Goal: Task Accomplishment & Management: Use online tool/utility

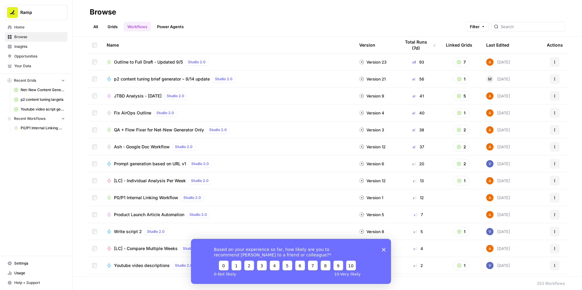
click at [384, 252] on div "Based on your experience so far, how likely are you to recommend [PERSON_NAME] …" at bounding box center [291, 261] width 200 height 45
click at [383, 250] on icon "Close survey" at bounding box center [384, 250] width 4 height 4
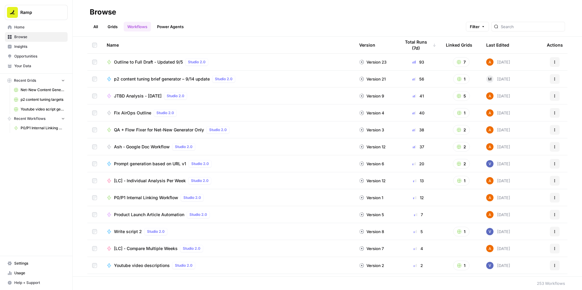
click at [153, 198] on span "P0/P1 Internal Linking Workflow" at bounding box center [146, 198] width 64 height 6
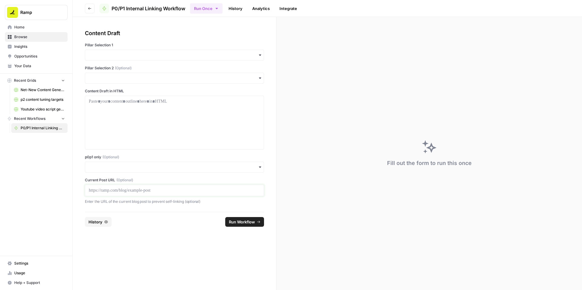
click at [128, 189] on p at bounding box center [174, 191] width 171 height 6
click at [130, 169] on input "p0p1 only (Optional)" at bounding box center [174, 167] width 171 height 6
click at [108, 183] on div "Yes" at bounding box center [174, 184] width 179 height 12
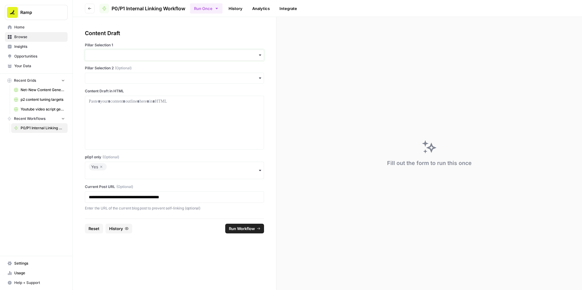
click at [143, 56] on input "Pillar Selection 1" at bounding box center [174, 55] width 171 height 6
click at [129, 70] on div "Accounts Payable" at bounding box center [174, 72] width 179 height 12
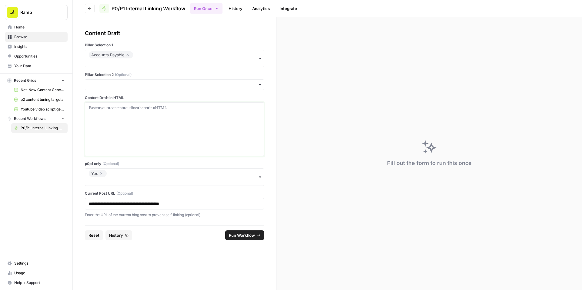
click at [118, 115] on div at bounding box center [174, 129] width 171 height 49
click at [164, 118] on div at bounding box center [174, 129] width 171 height 49
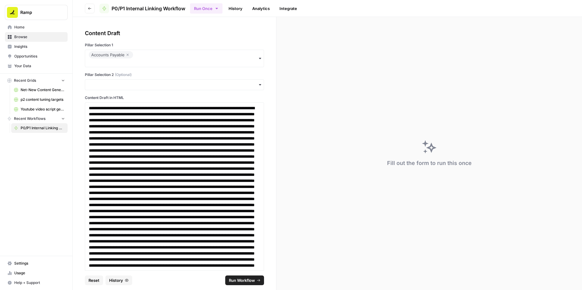
click at [243, 279] on span "Run Workflow" at bounding box center [242, 281] width 26 height 6
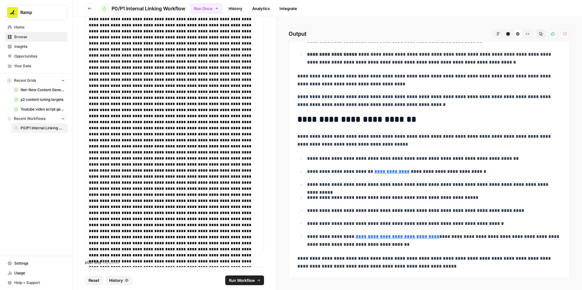
scroll to position [1265, 0]
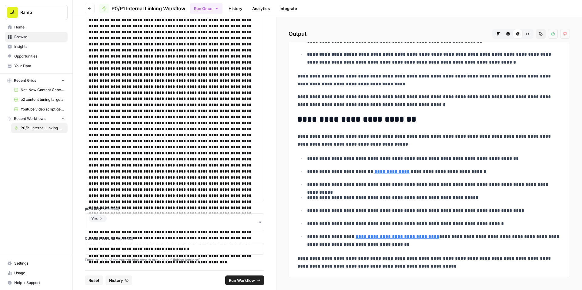
click at [539, 35] on icon "button" at bounding box center [541, 34] width 4 height 4
click at [102, 220] on icon "button" at bounding box center [101, 218] width 4 height 7
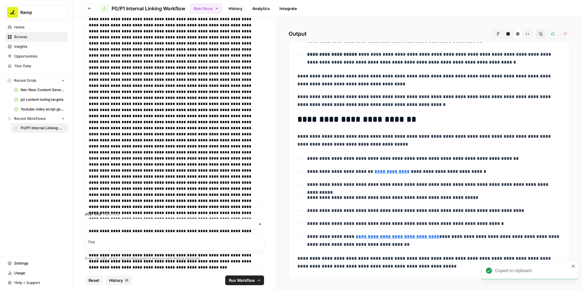
scroll to position [1258, 0]
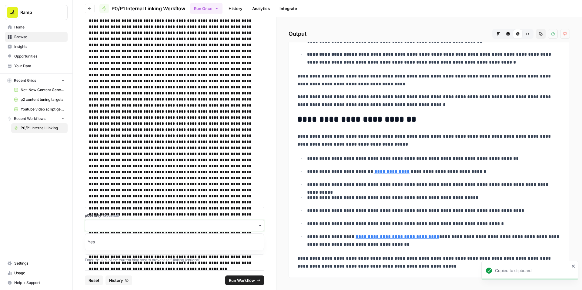
click at [104, 224] on input "p0p1 only (Optional)" at bounding box center [174, 226] width 171 height 6
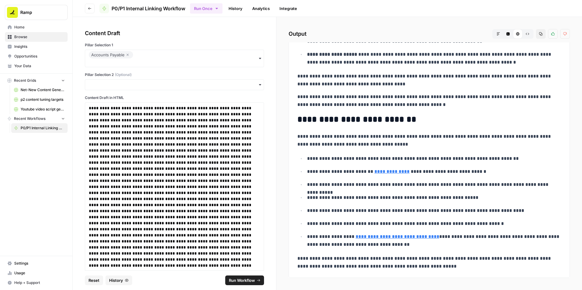
click at [234, 279] on span "Run Workflow" at bounding box center [242, 281] width 26 height 6
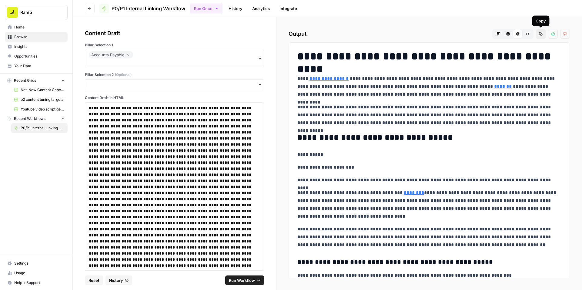
click at [541, 35] on icon "button" at bounding box center [541, 34] width 4 height 4
